Goal: Transaction & Acquisition: Purchase product/service

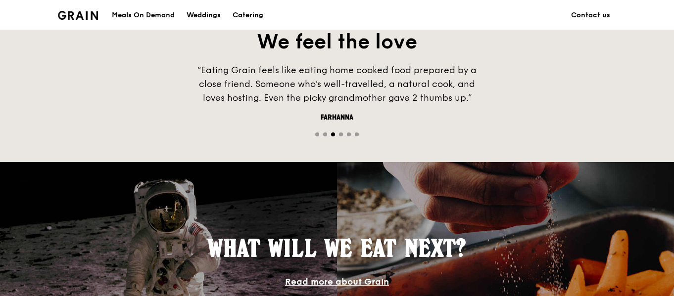
scroll to position [544, 0]
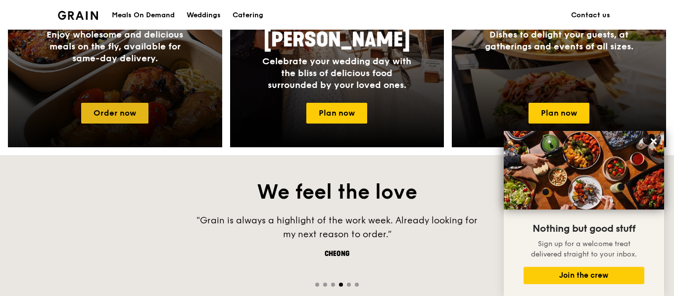
drag, startPoint x: 114, startPoint y: 115, endPoint x: 122, endPoint y: 119, distance: 9.1
click at [114, 115] on link "Order now" at bounding box center [114, 113] width 67 height 21
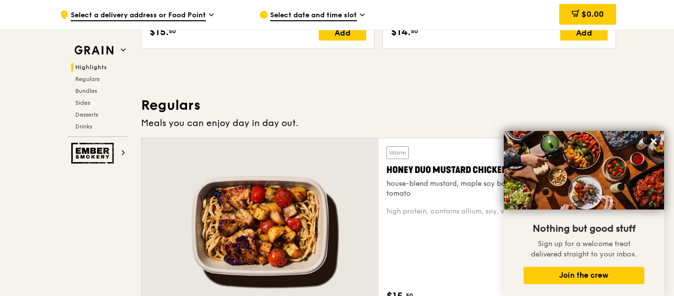
scroll to position [643, 0]
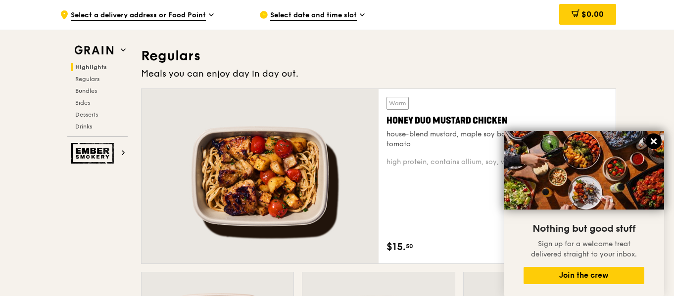
click at [656, 143] on icon at bounding box center [654, 142] width 6 height 6
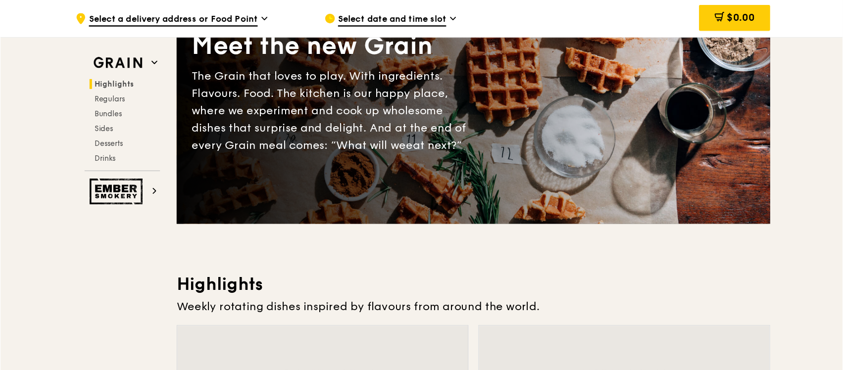
scroll to position [0, 0]
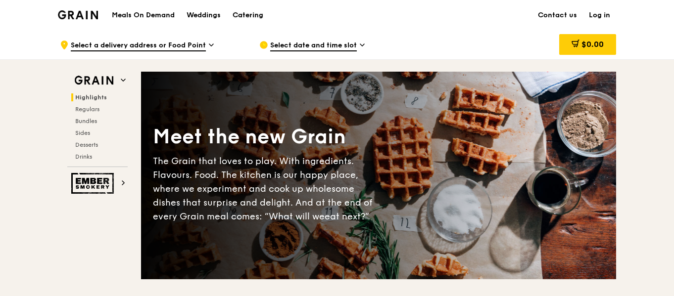
click at [254, 19] on div "Catering" at bounding box center [248, 15] width 31 height 30
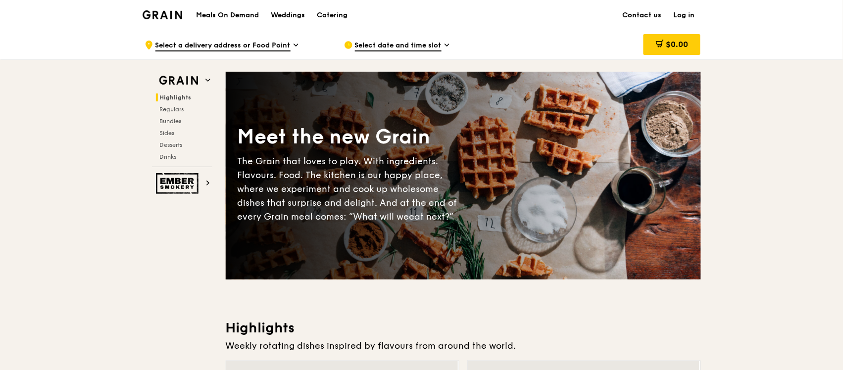
click at [248, 17] on h1 "Meals On Demand" at bounding box center [227, 15] width 63 height 10
click at [333, 18] on div "Catering" at bounding box center [332, 15] width 31 height 30
click at [338, 14] on div "Catering" at bounding box center [332, 15] width 31 height 30
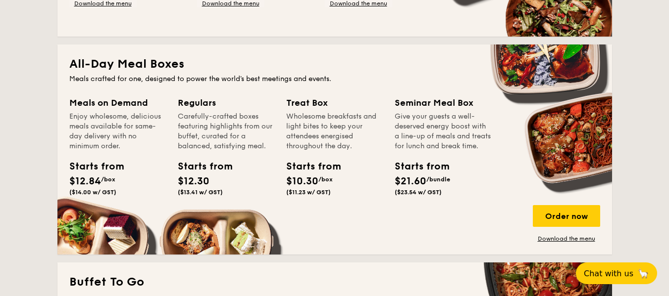
scroll to position [693, 0]
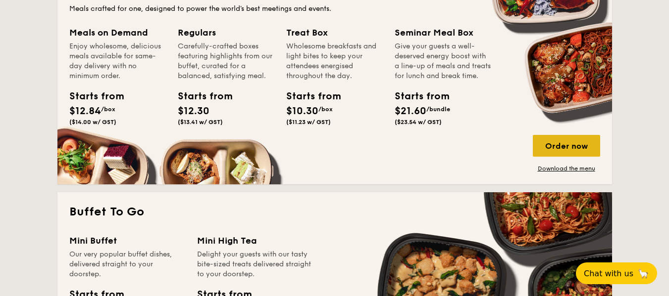
click at [582, 143] on div "Order now" at bounding box center [566, 146] width 67 height 22
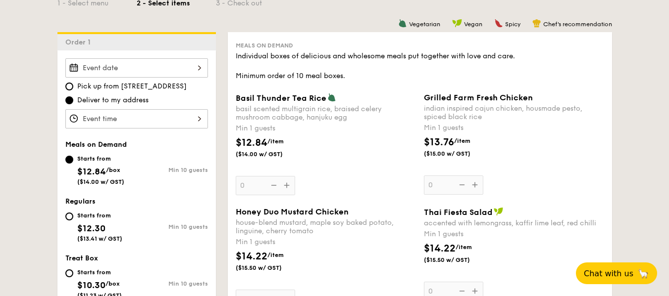
scroll to position [247, 0]
click at [132, 61] on div at bounding box center [136, 67] width 143 height 19
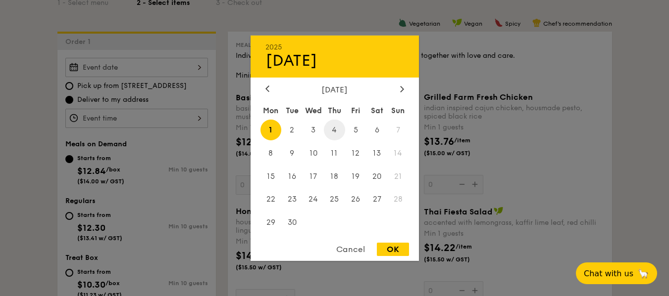
click at [333, 128] on span "4" at bounding box center [334, 129] width 21 height 21
click at [383, 244] on div "OK" at bounding box center [393, 249] width 32 height 13
type input "Sep 04, 2025"
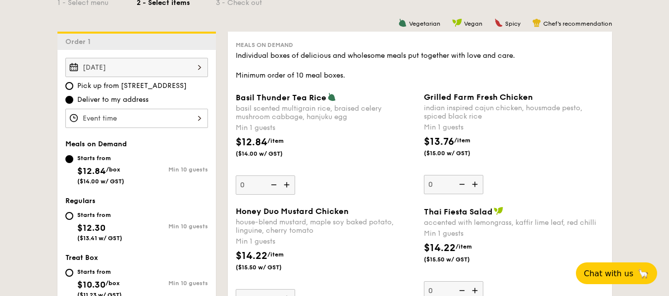
click at [120, 120] on div at bounding box center [136, 118] width 143 height 19
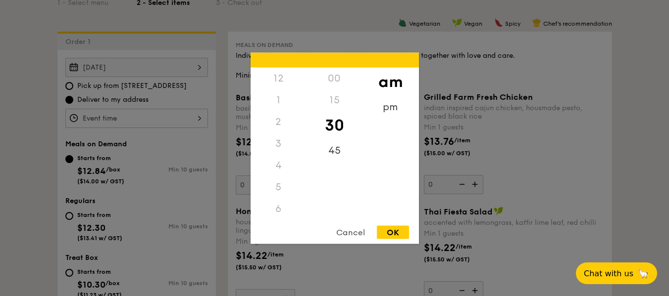
scroll to position [109, 0]
click at [282, 168] on div "9" at bounding box center [278, 165] width 56 height 22
click at [276, 164] on div "9" at bounding box center [278, 165] width 56 height 22
click at [354, 231] on div "Cancel" at bounding box center [350, 232] width 49 height 13
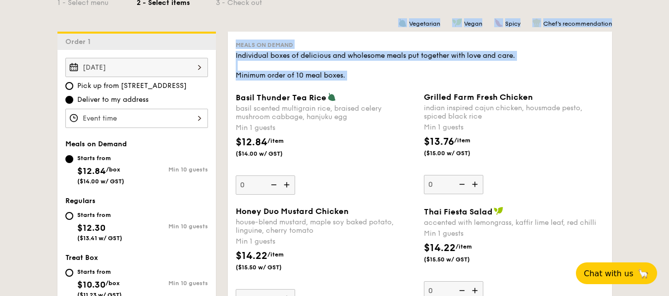
click at [228, 139] on div "Meals on Demand Individual boxes of delicious and wholesome meals put together …" at bounding box center [420, 292] width 384 height 521
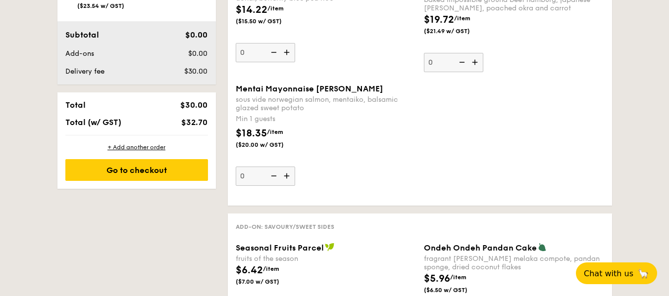
scroll to position [396, 0]
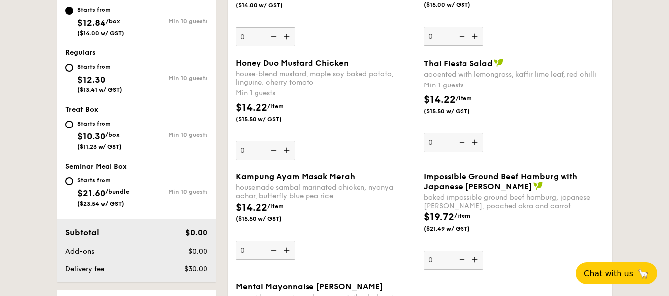
click at [73, 127] on div "Starts from $10.30 /box ($11.23 w/ GST)" at bounding box center [100, 134] width 71 height 33
click at [73, 127] on input "Starts from $10.30 /box ($11.23 w/ GST) Min 10 guests" at bounding box center [69, 125] width 8 height 8
radio input "true"
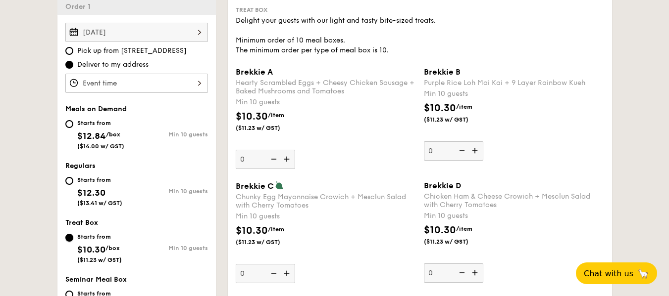
scroll to position [148, 0]
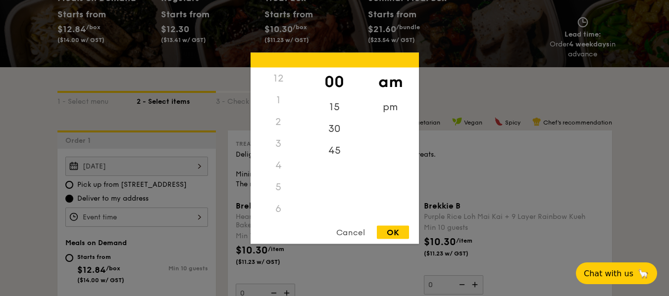
click at [154, 215] on div "12 1 2 3 4 5 6 7 8 9 10 11 00 15 30 45 am pm Cancel OK" at bounding box center [136, 217] width 143 height 19
click at [336, 123] on div "30" at bounding box center [334, 132] width 56 height 29
click at [399, 235] on div "OK" at bounding box center [393, 232] width 32 height 13
type input "8:30AM"
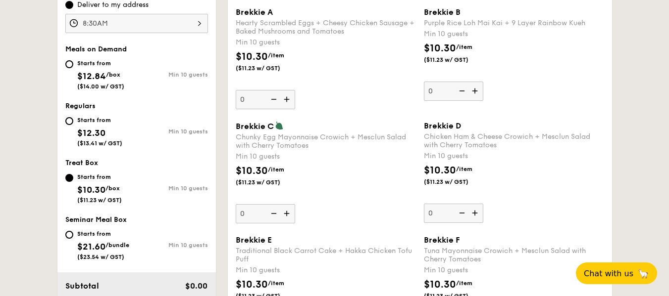
scroll to position [346, 0]
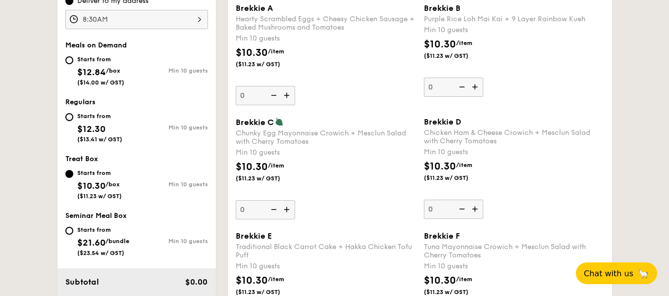
click at [284, 98] on img at bounding box center [287, 95] width 15 height 19
click at [284, 98] on input "0" at bounding box center [265, 95] width 59 height 19
click at [284, 98] on img at bounding box center [287, 95] width 15 height 19
click at [284, 98] on input "10" at bounding box center [265, 95] width 59 height 19
click at [284, 98] on img at bounding box center [287, 95] width 15 height 19
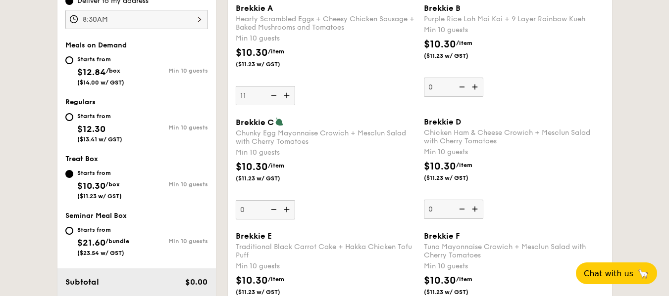
click at [284, 98] on input "11" at bounding box center [265, 95] width 59 height 19
click at [273, 97] on img at bounding box center [272, 95] width 15 height 19
click at [273, 97] on input "12" at bounding box center [265, 95] width 59 height 19
click at [272, 94] on img at bounding box center [272, 95] width 15 height 19
click at [272, 94] on input "11" at bounding box center [265, 95] width 59 height 19
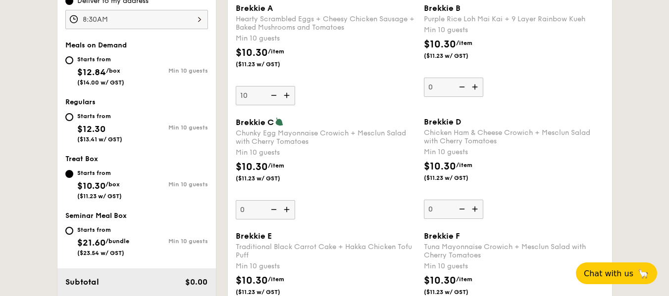
click at [287, 96] on img at bounding box center [287, 95] width 15 height 19
click at [287, 96] on input "10" at bounding box center [265, 95] width 59 height 19
click at [287, 96] on img at bounding box center [287, 95] width 15 height 19
click at [287, 96] on input "11" at bounding box center [265, 95] width 59 height 19
type input "12"
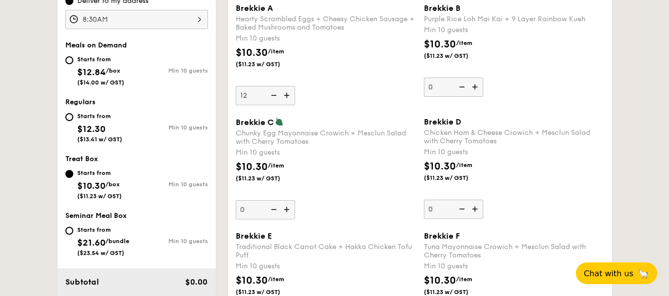
click at [475, 91] on img at bounding box center [475, 87] width 15 height 19
click at [475, 91] on input "0" at bounding box center [453, 87] width 59 height 19
click at [475, 91] on img at bounding box center [475, 87] width 15 height 19
click at [475, 91] on input "10" at bounding box center [453, 87] width 59 height 19
click at [475, 91] on img at bounding box center [475, 87] width 15 height 19
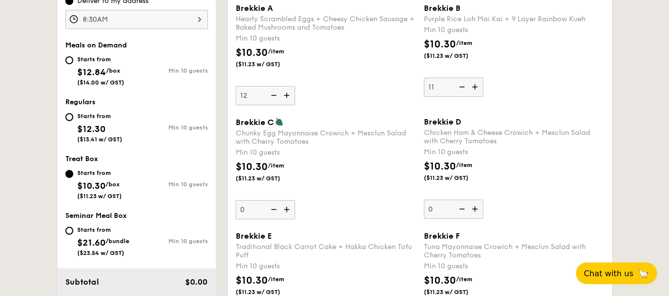
click at [475, 91] on input "11" at bounding box center [453, 87] width 59 height 19
type input "12"
click at [366, 105] on div "Brekkie A Hearty Scrambled Eggs + Cheesy Chicken Sausage + Baked Mushrooms and …" at bounding box center [420, 60] width 376 height 114
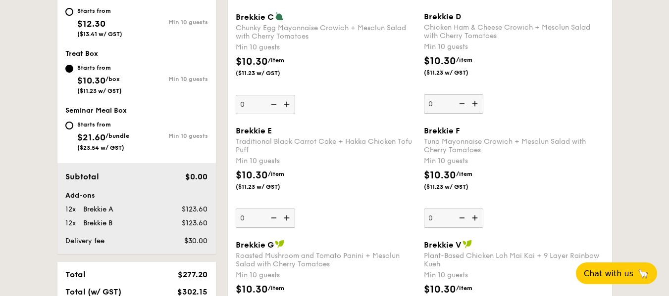
scroll to position [544, 0]
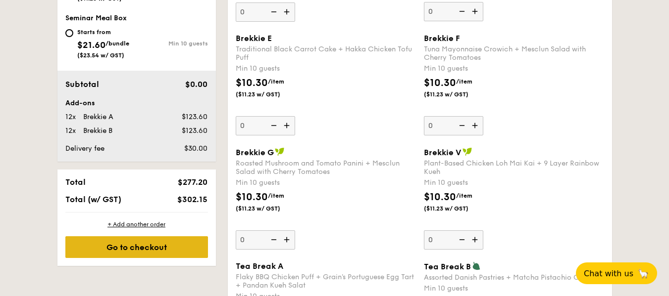
click at [137, 246] on div "Go to checkout" at bounding box center [136, 248] width 143 height 22
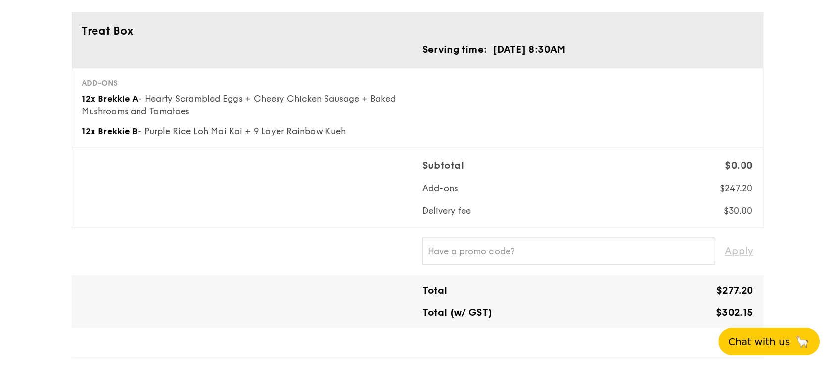
scroll to position [59, 0]
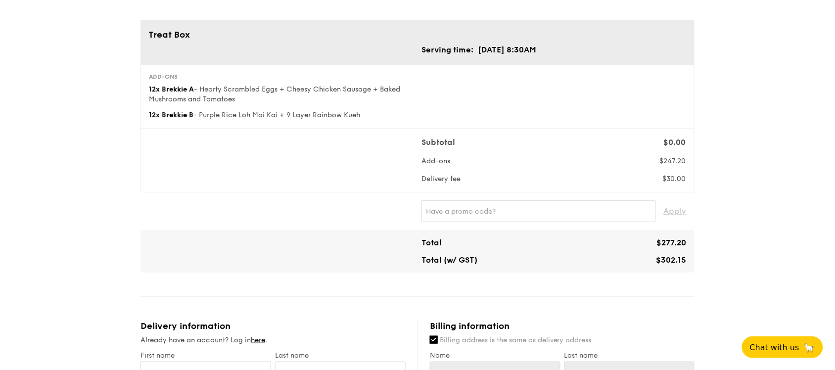
drag, startPoint x: 631, startPoint y: 0, endPoint x: 547, endPoint y: 288, distance: 300.0
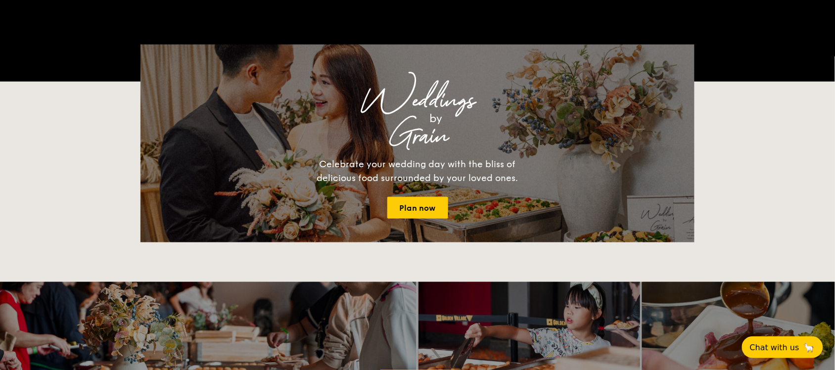
scroll to position [1948, 0]
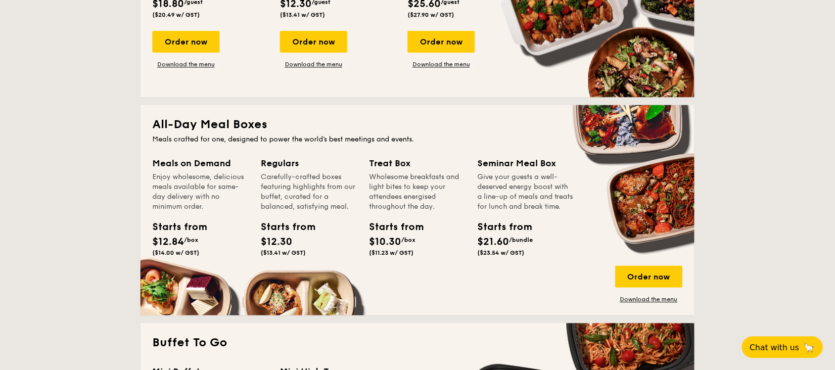
scroll to position [619, 0]
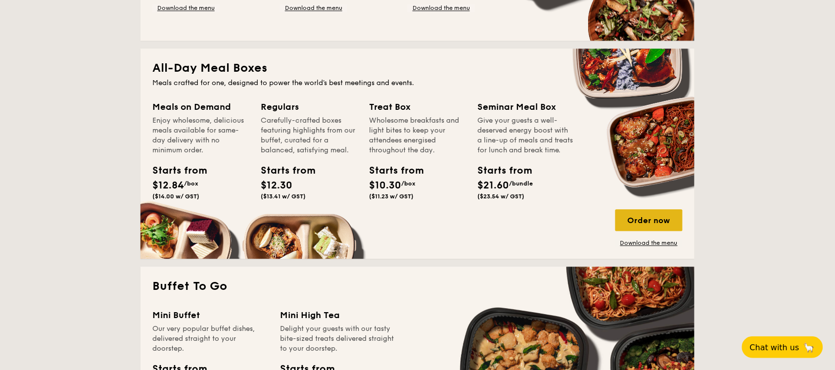
click at [674, 223] on div "Order now" at bounding box center [649, 220] width 67 height 22
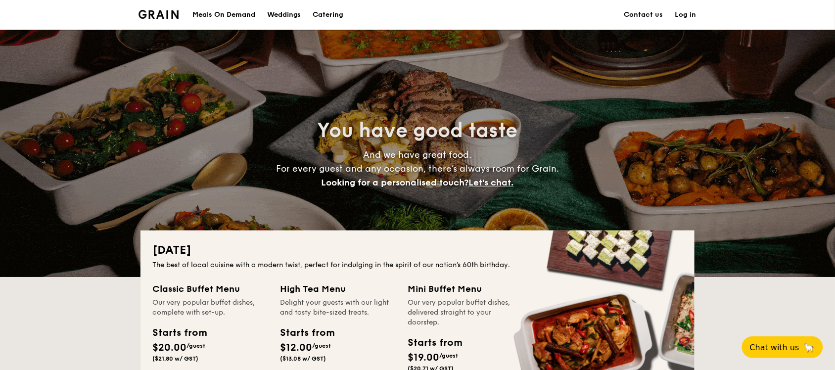
scroll to position [1700, 0]
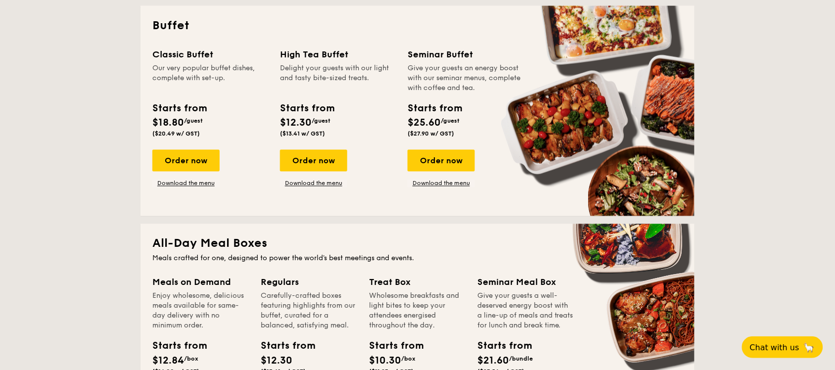
scroll to position [557, 0]
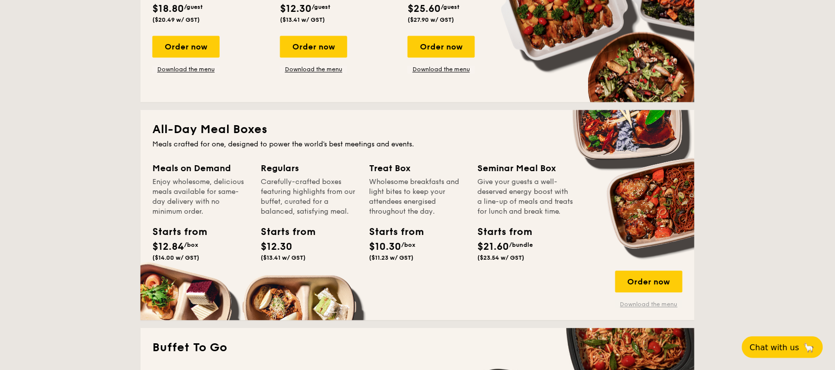
click at [654, 308] on link "Download the menu" at bounding box center [649, 305] width 67 height 8
